Goal: Task Accomplishment & Management: Manage account settings

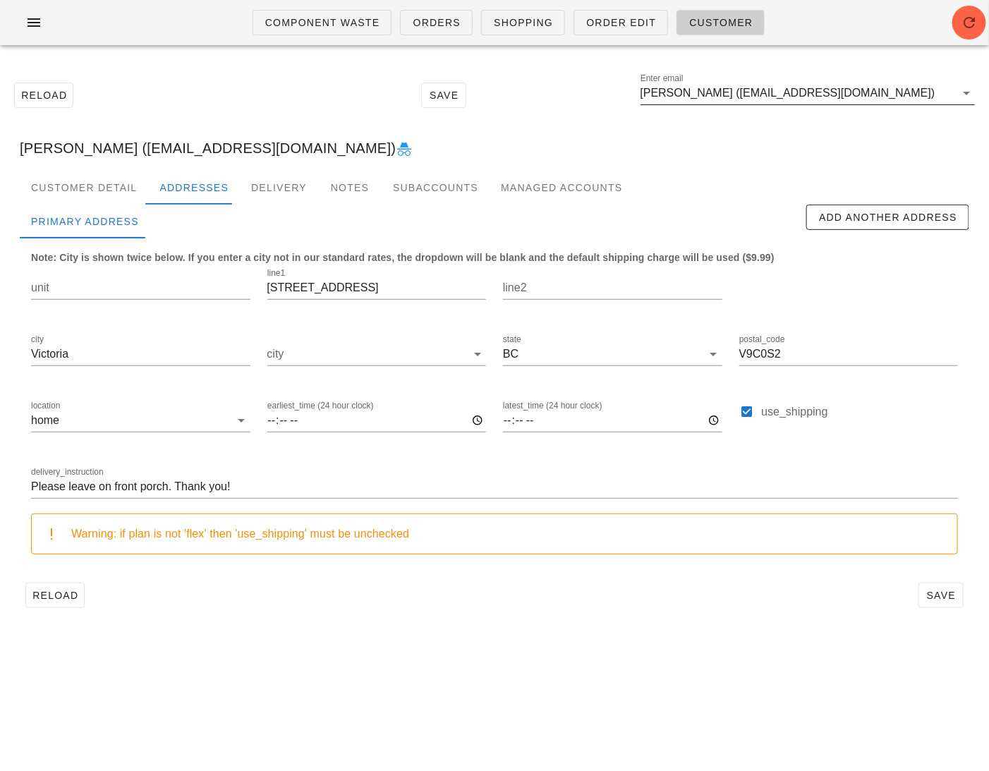
click at [905, 99] on input "Chelsea Froome (chelseyfroome@hotmail.com)" at bounding box center [797, 93] width 315 height 23
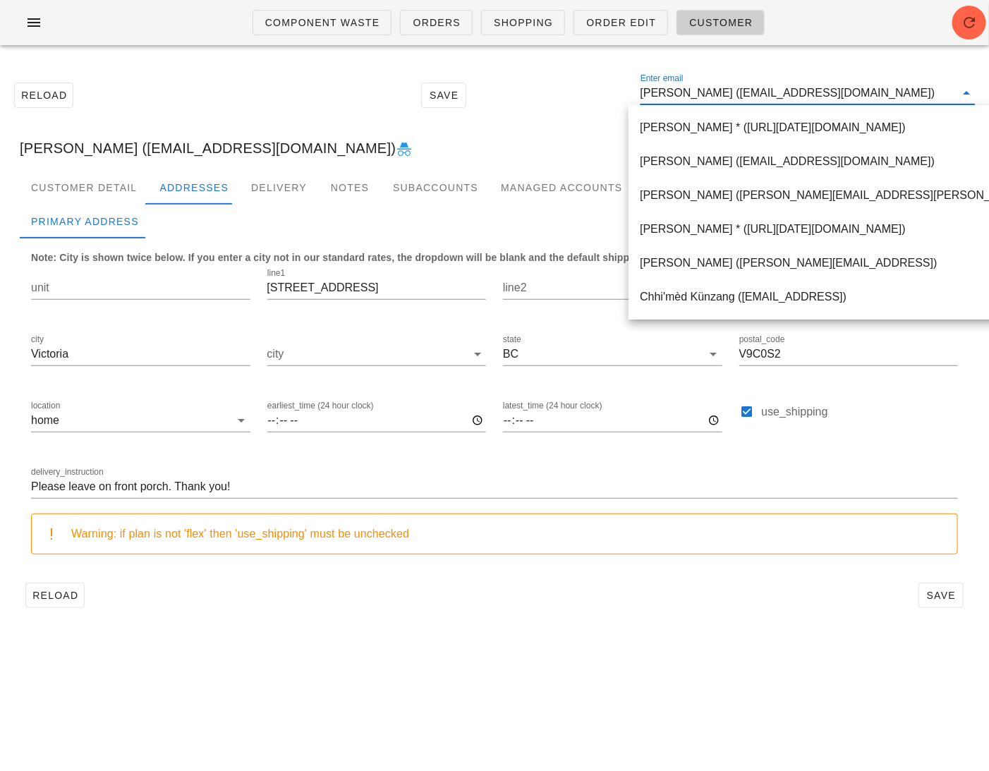
paste input "cole.erinp@gmail.com"
type input "cole.erinp@gmail.com"
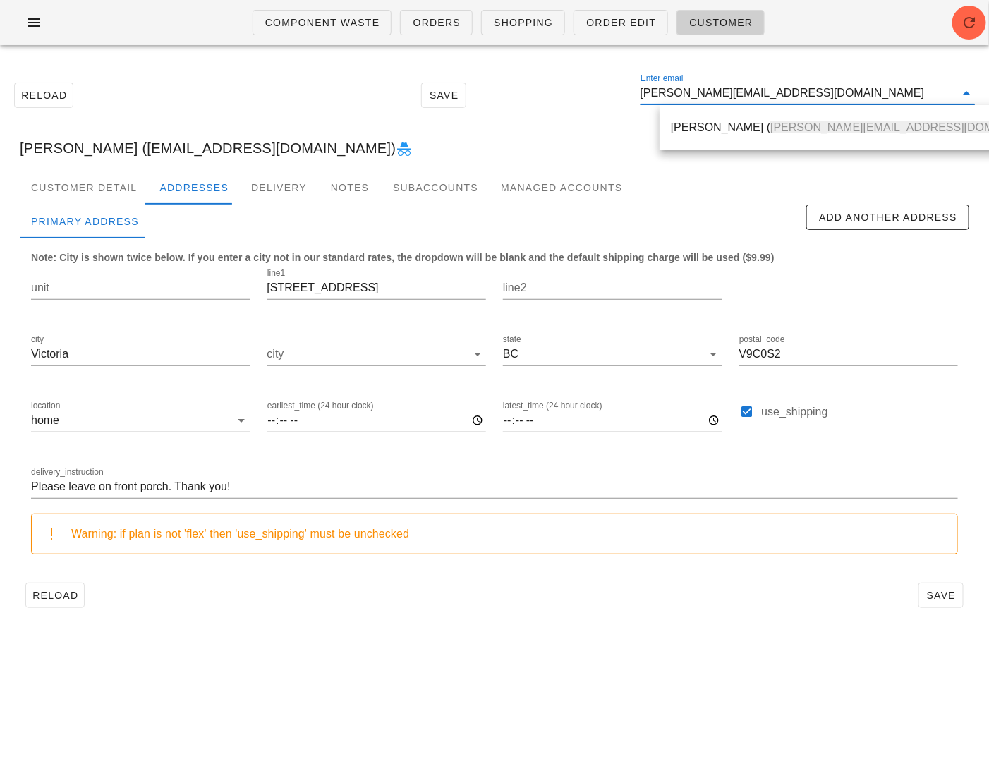
click at [671, 125] on div "Erin Roche ( cole.erinp@gmail.com )" at bounding box center [864, 127] width 387 height 13
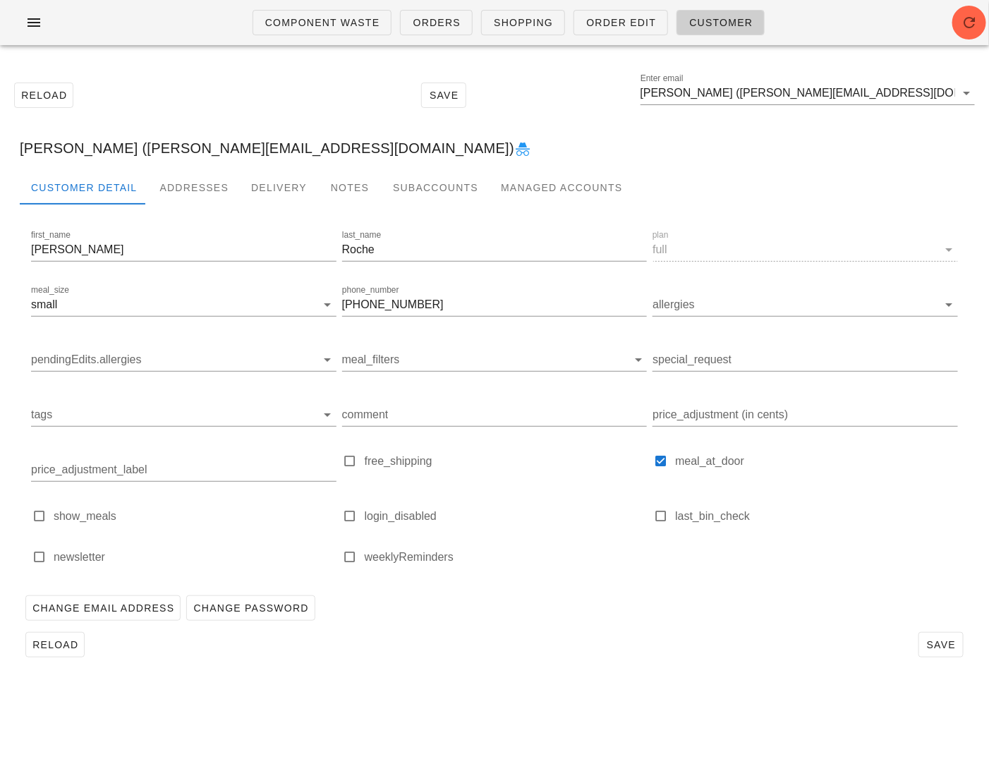
click at [514, 150] on icon at bounding box center [522, 149] width 17 height 17
